Goal: Task Accomplishment & Management: Use online tool/utility

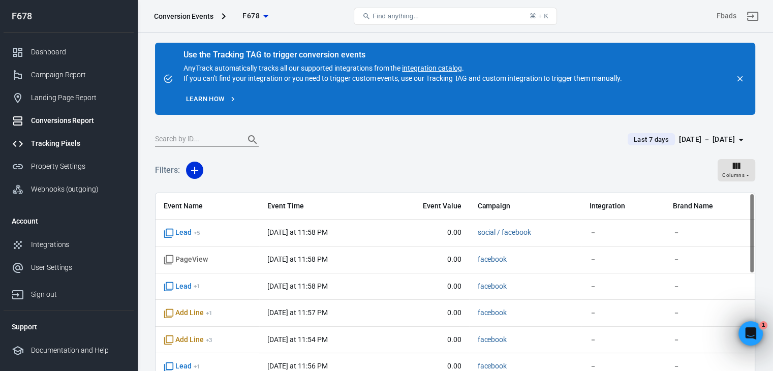
click at [77, 148] on div "Tracking Pixels" at bounding box center [78, 143] width 95 height 11
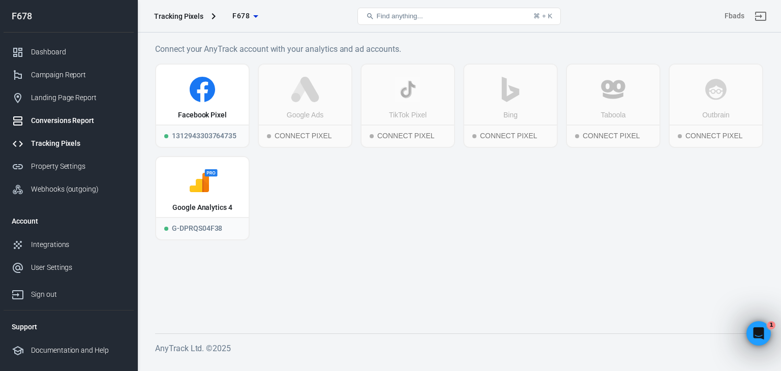
click at [69, 118] on div "Conversions Report" at bounding box center [78, 120] width 95 height 11
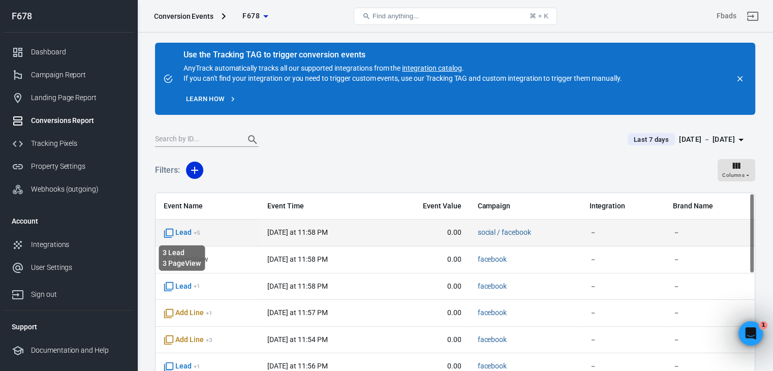
click at [184, 232] on span "Lead + 5" at bounding box center [182, 233] width 37 height 10
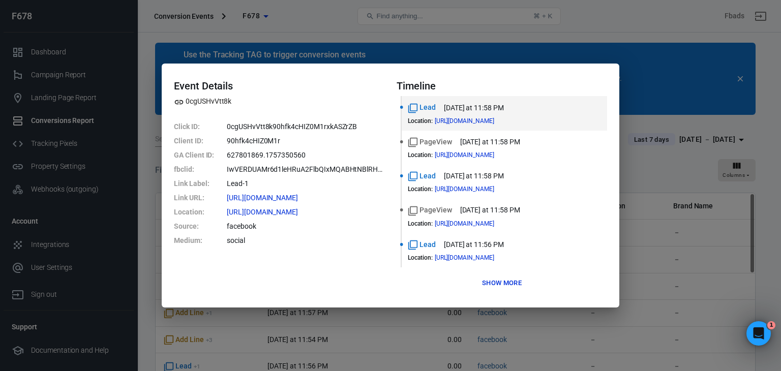
click at [685, 108] on div "Event Details 0cgUSHvVtt8k Click ID : 0cgUSHvVtt8k90hfk4cHIZ0M1rxkASZrZB Client…" at bounding box center [390, 185] width 781 height 371
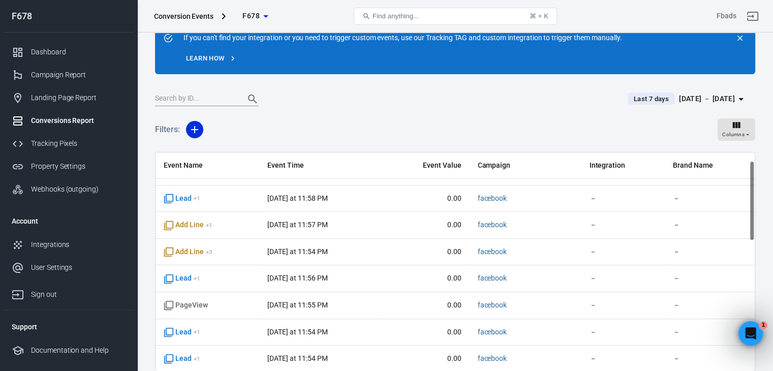
scroll to position [51, 0]
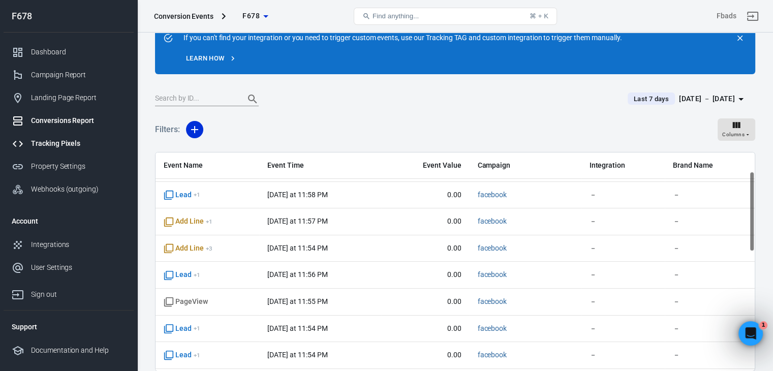
click at [70, 145] on div "Tracking Pixels" at bounding box center [78, 143] width 95 height 11
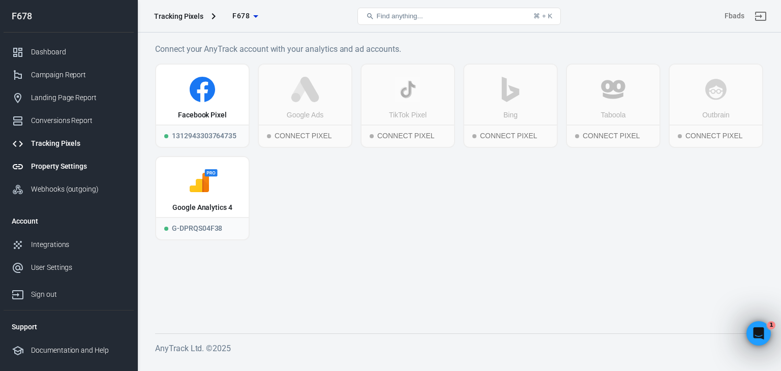
click at [91, 171] on div "Property Settings" at bounding box center [78, 166] width 95 height 11
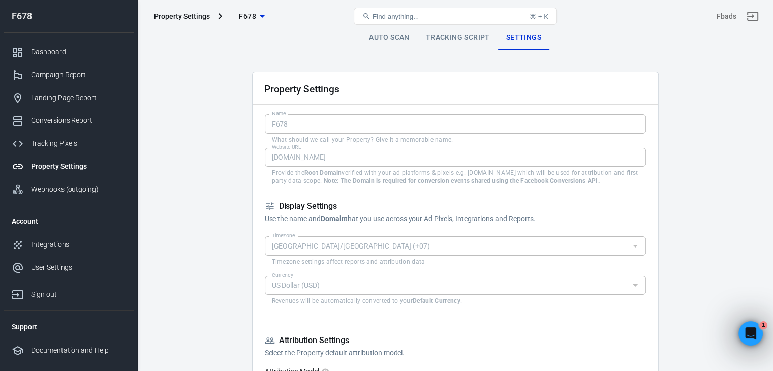
click at [370, 41] on link "Auto Scan" at bounding box center [389, 37] width 57 height 24
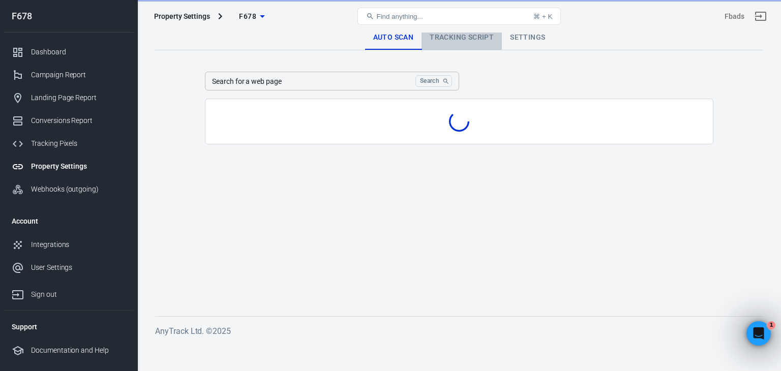
click at [456, 41] on link "Tracking Script" at bounding box center [461, 37] width 80 height 24
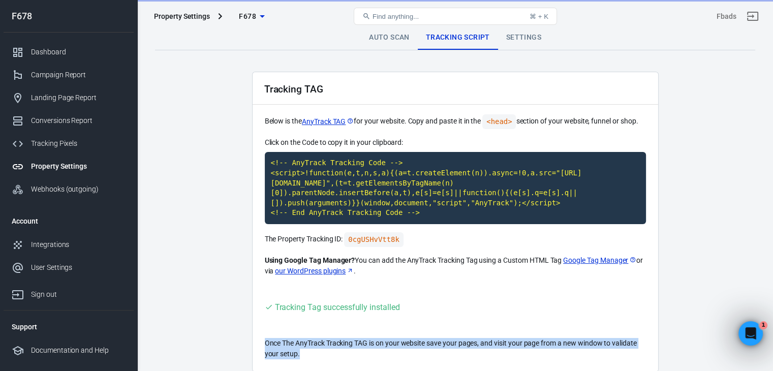
drag, startPoint x: 317, startPoint y: 348, endPoint x: 258, endPoint y: 331, distance: 60.7
click at [258, 331] on div "Tracking TAG Below is the AnyTrack TAG for your website. Copy and paste it in t…" at bounding box center [455, 222] width 407 height 300
copy p "Once The AnyTrack Tracking TAG is on your website save your pages, and visit yo…"
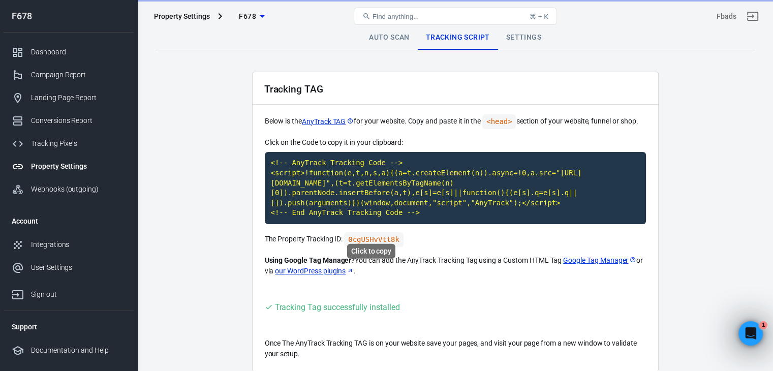
click at [357, 232] on code "0cgUSHvVtt8k" at bounding box center [373, 239] width 59 height 15
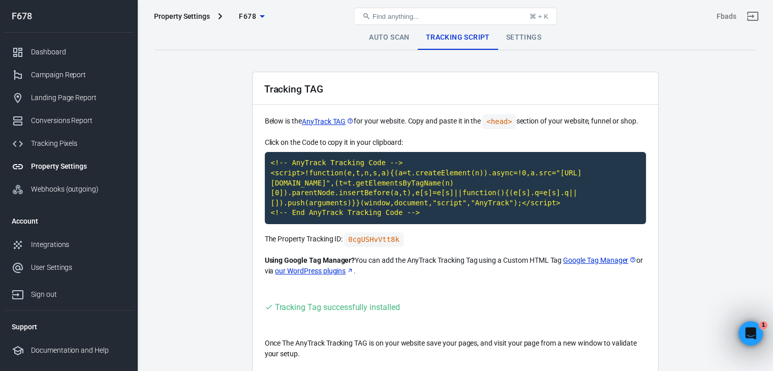
click at [224, 118] on main "Auto Scan Tracking Script Settings Tracking TAG Below is the AnyTrack TAG for y…" at bounding box center [455, 198] width 600 height 347
drag, startPoint x: 224, startPoint y: 216, endPoint x: 246, endPoint y: 197, distance: 28.5
click at [224, 216] on main "Auto Scan Tracking Script Settings Tracking TAG Below is the AnyTrack TAG for y…" at bounding box center [455, 198] width 600 height 347
